Goal: Information Seeking & Learning: Learn about a topic

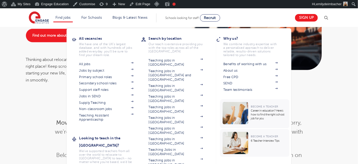
scroll to position [57, 0]
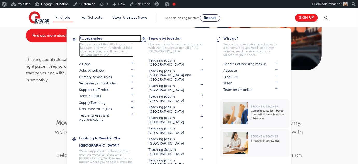
click at [92, 38] on h3 "All vacancies" at bounding box center [110, 38] width 62 height 7
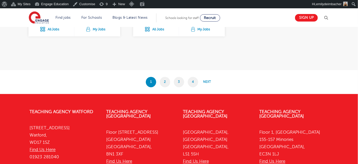
scroll to position [1095, 0]
